Goal: Task Accomplishment & Management: Use online tool/utility

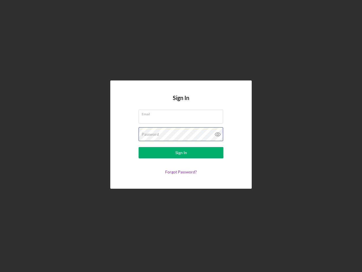
click at [181, 136] on div "Password" at bounding box center [181, 134] width 85 height 14
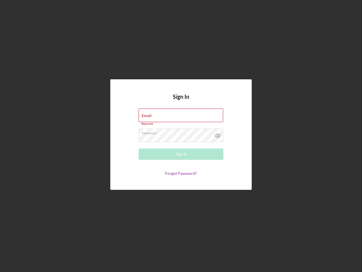
click at [218, 134] on icon at bounding box center [218, 135] width 14 height 14
